Goal: Task Accomplishment & Management: Complete application form

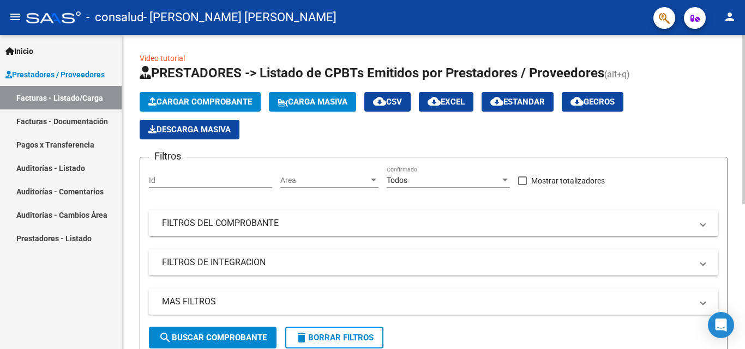
click at [222, 105] on span "Cargar Comprobante" at bounding box center [200, 102] width 104 height 10
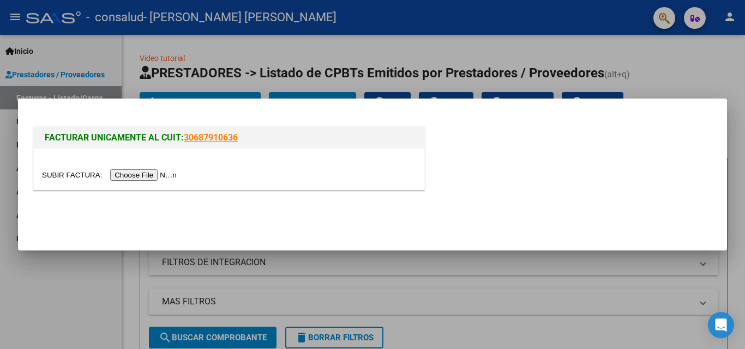
click at [149, 174] on input "file" at bounding box center [111, 175] width 138 height 11
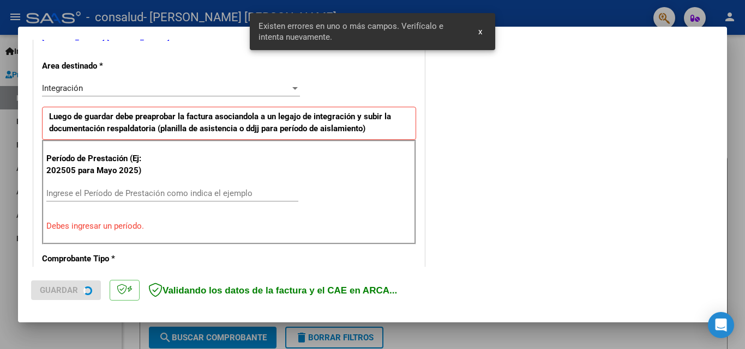
scroll to position [246, 0]
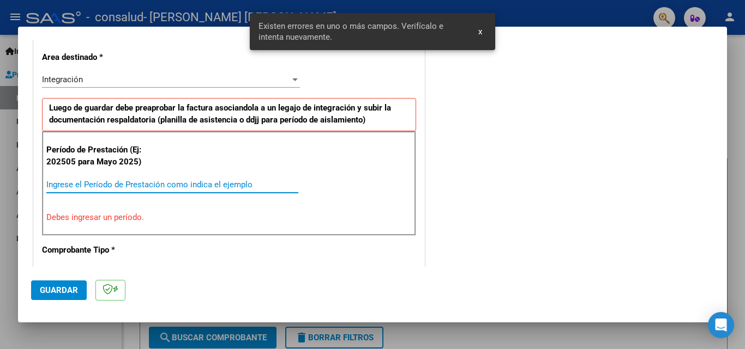
click at [225, 185] on input "Ingrese el Período de Prestación como indica el ejemplo" at bounding box center [172, 185] width 252 height 10
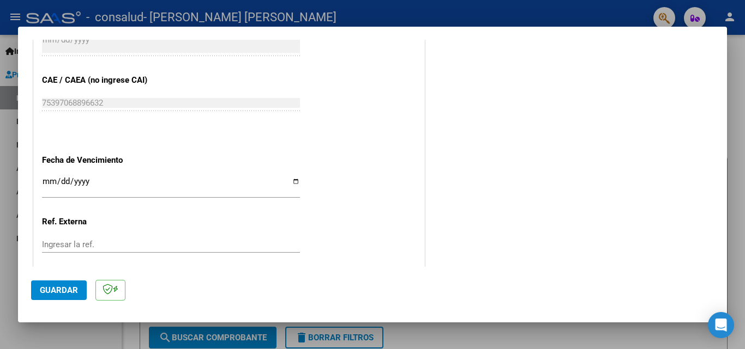
scroll to position [682, 0]
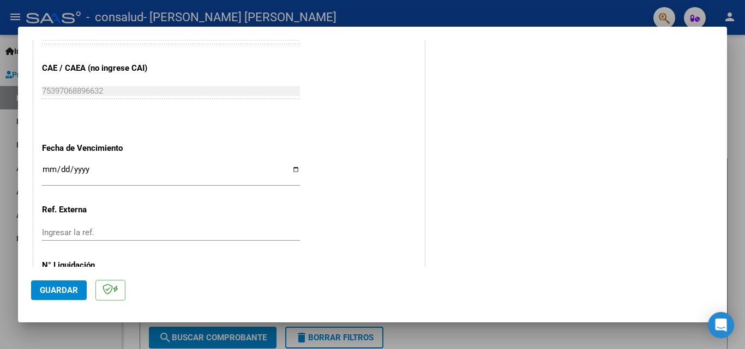
type input "202509"
click at [112, 181] on input "Ingresar la fecha" at bounding box center [171, 173] width 258 height 17
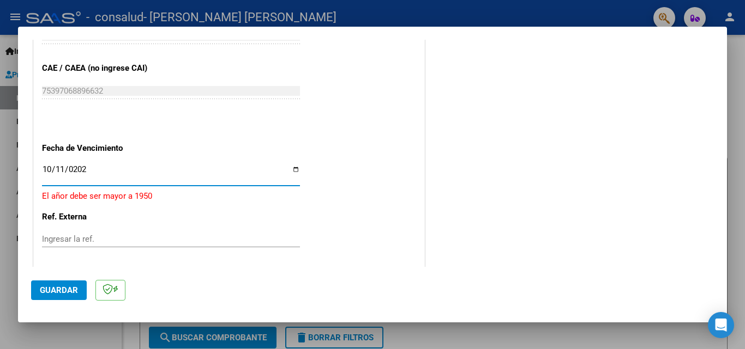
type input "[DATE]"
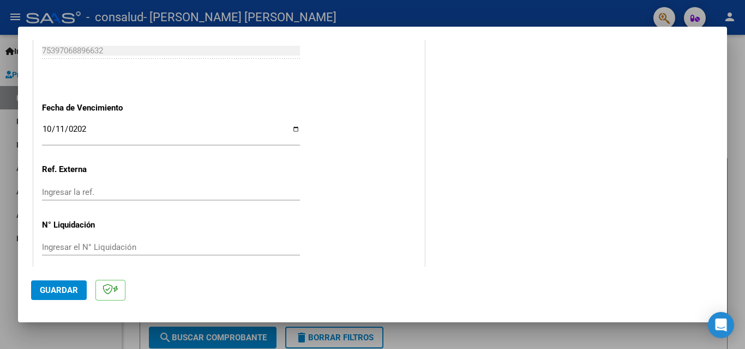
scroll to position [732, 0]
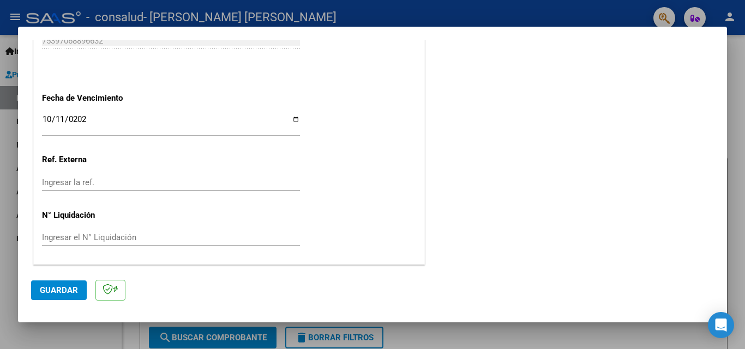
click at [83, 178] on input "Ingresar la ref." at bounding box center [171, 183] width 258 height 10
click at [100, 239] on input "Ingresar el N° Liquidación" at bounding box center [171, 238] width 258 height 10
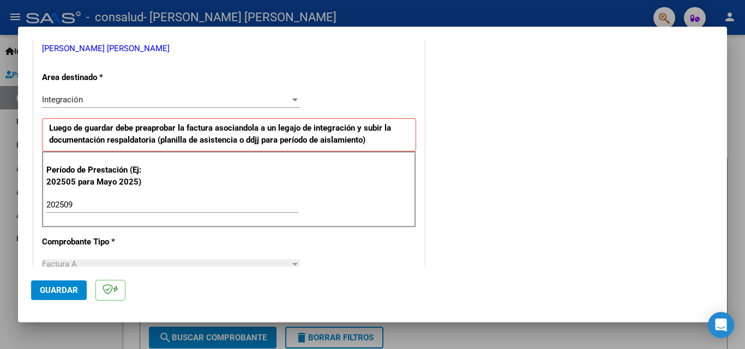
scroll to position [132, 0]
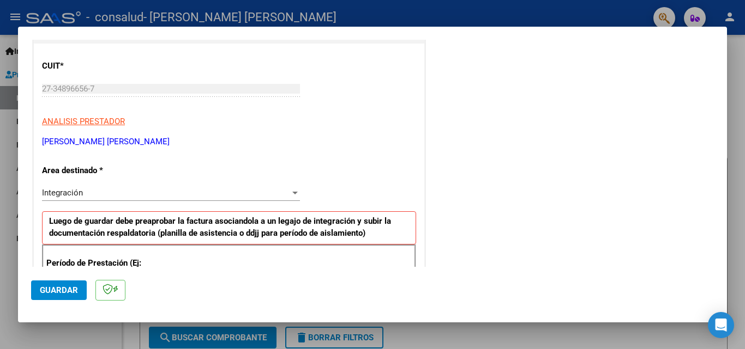
click at [69, 298] on button "Guardar" at bounding box center [59, 291] width 56 height 20
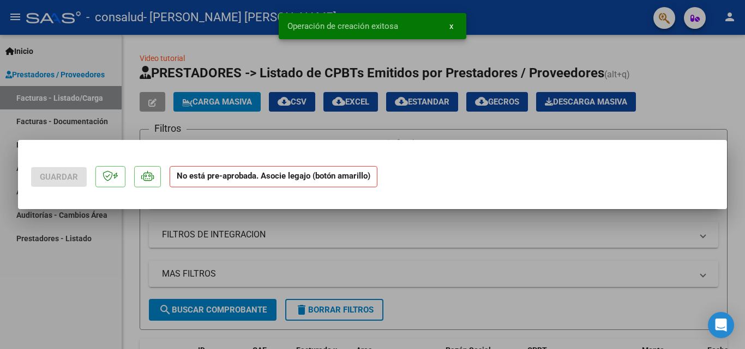
scroll to position [0, 0]
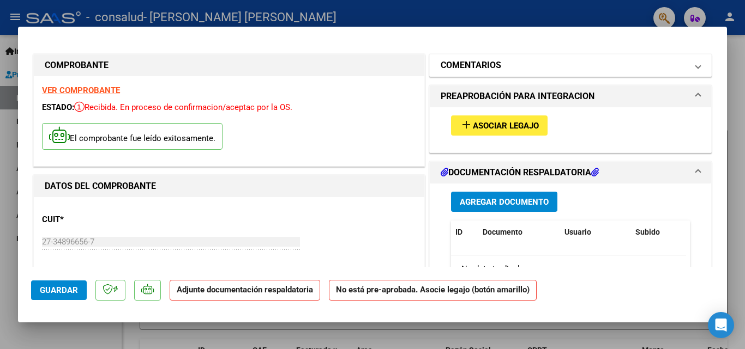
click at [696, 64] on span at bounding box center [698, 65] width 4 height 13
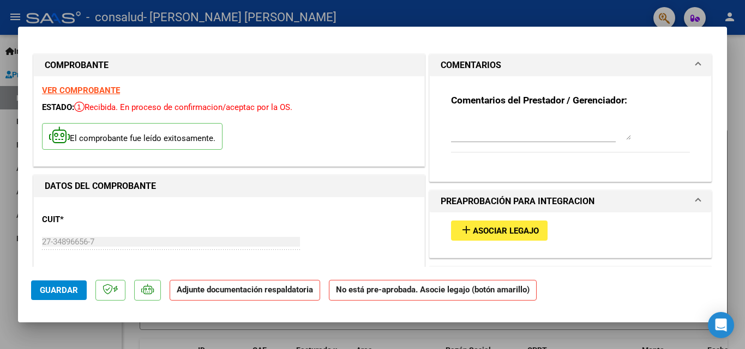
click at [696, 64] on span at bounding box center [698, 65] width 4 height 13
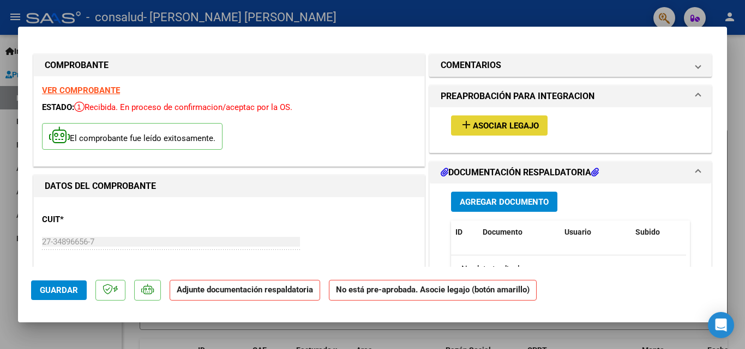
click at [537, 129] on button "add Asociar Legajo" at bounding box center [499, 126] width 96 height 20
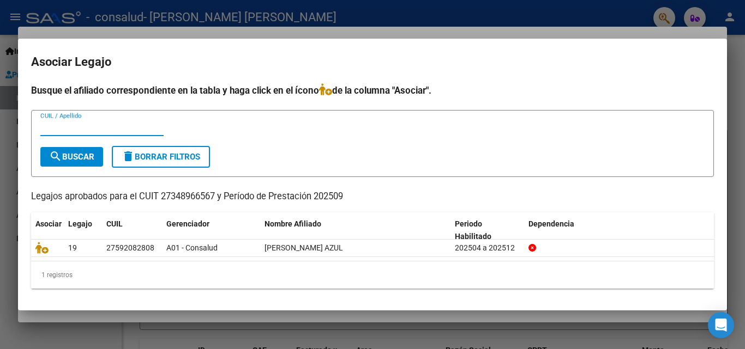
click at [61, 130] on input "CUIL / Apellido" at bounding box center [101, 128] width 123 height 10
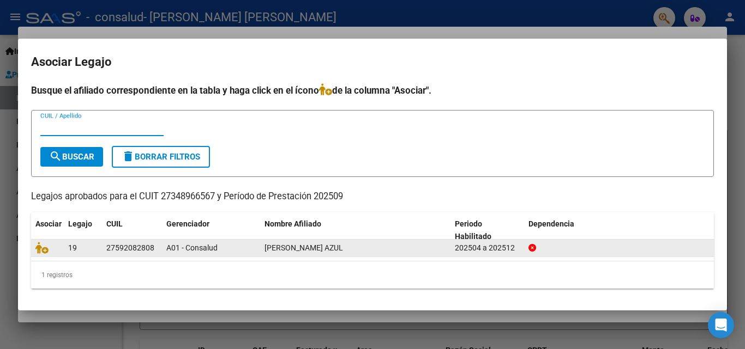
click at [468, 247] on div "202504 a 202512" at bounding box center [487, 248] width 65 height 13
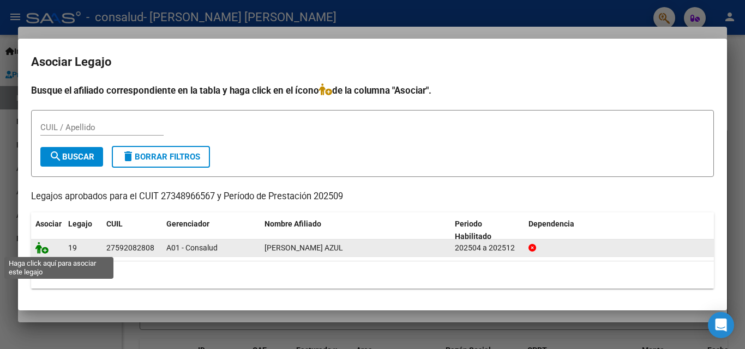
click at [43, 250] on icon at bounding box center [41, 248] width 13 height 12
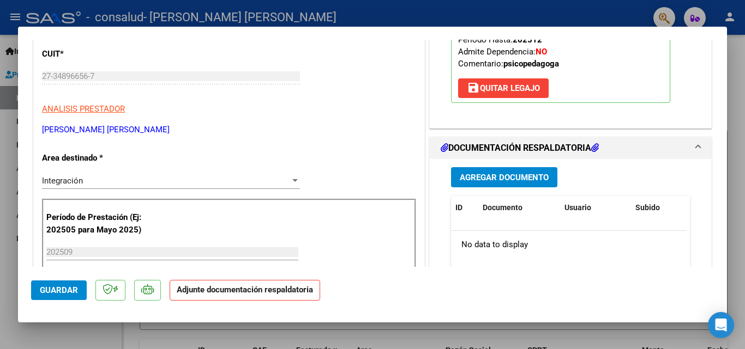
scroll to position [218, 0]
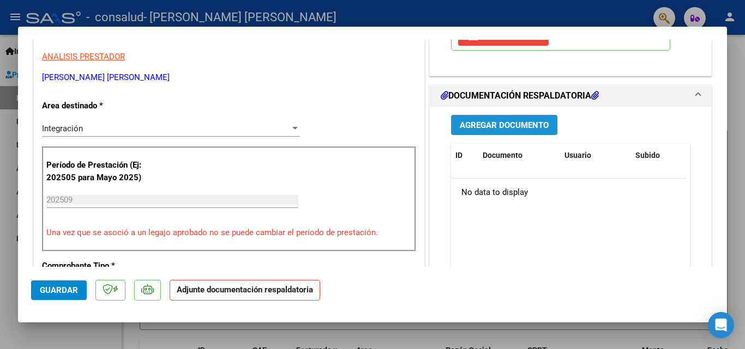
click at [509, 129] on span "Agregar Documento" at bounding box center [503, 125] width 89 height 10
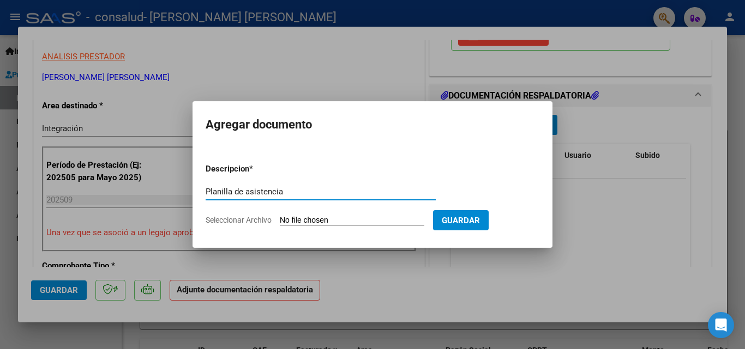
type input "Planilla de asistencia"
click at [352, 220] on input "Seleccionar Archivo" at bounding box center [352, 221] width 144 height 10
type input "C:\fakepath\cloe planilla.pdf"
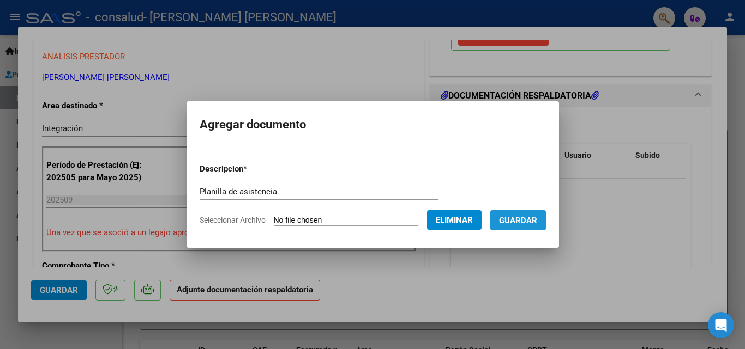
click at [535, 222] on span "Guardar" at bounding box center [518, 221] width 38 height 10
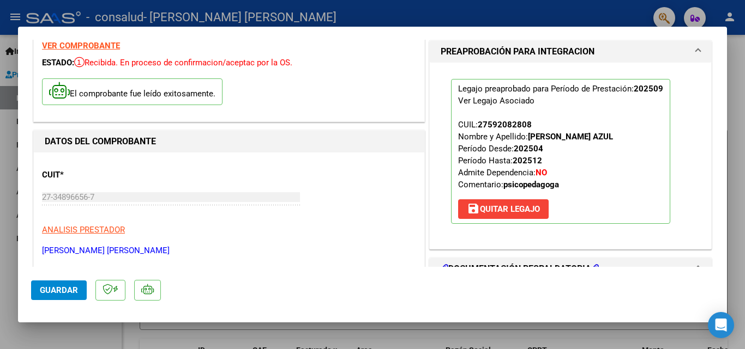
scroll to position [40, 0]
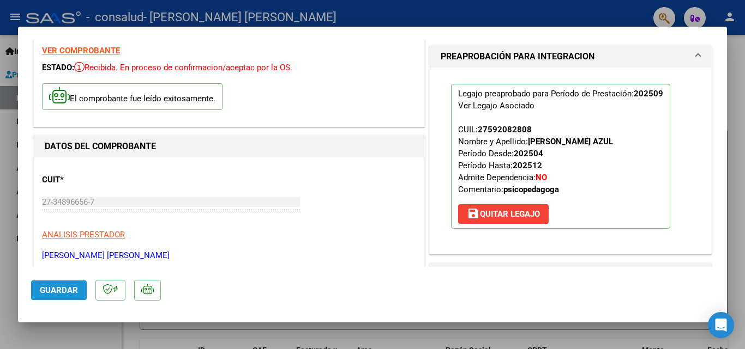
click at [57, 288] on span "Guardar" at bounding box center [59, 291] width 38 height 10
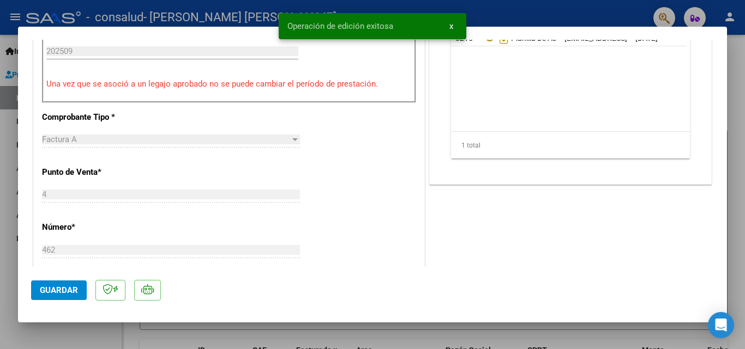
scroll to position [149, 0]
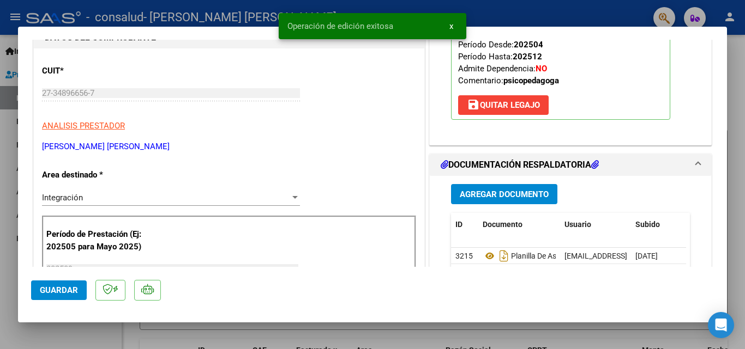
click at [360, 33] on mat-dialog-container "COMPROBANTE VER COMPROBANTE ESTADO: Recibida. En proceso de confirmacion/acepta…" at bounding box center [372, 175] width 709 height 296
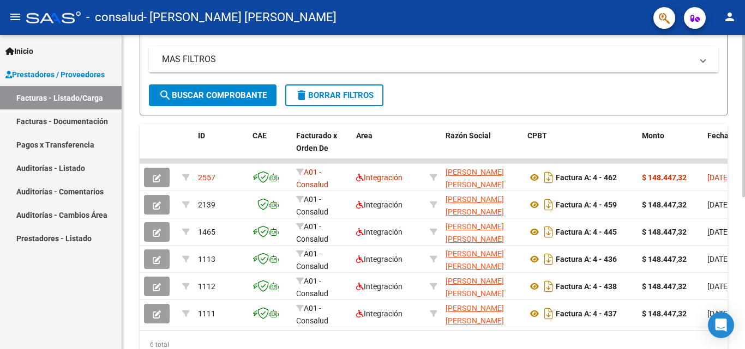
scroll to position [218, 0]
